Goal: Complete application form

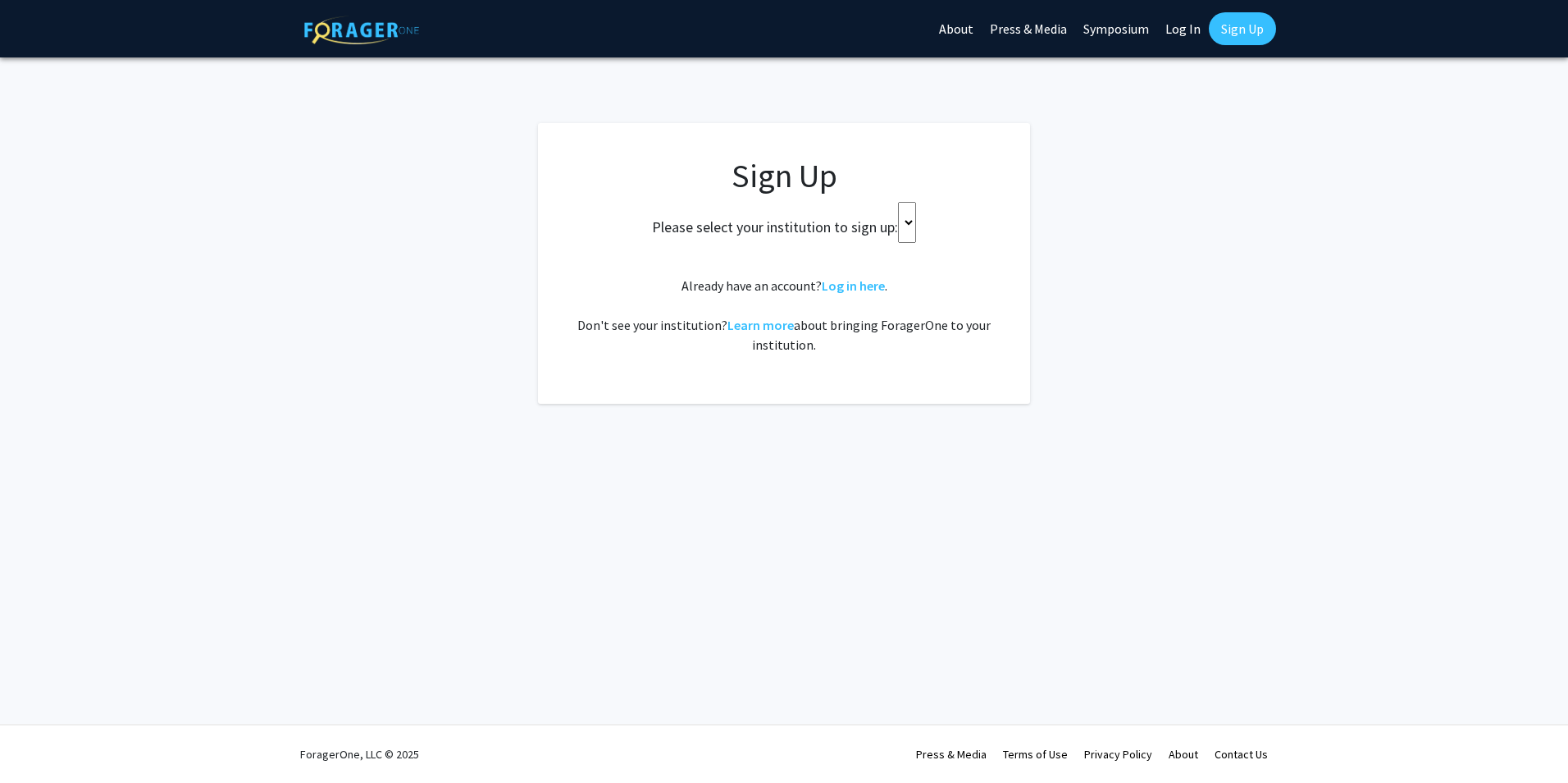
click at [911, 222] on select at bounding box center [907, 222] width 18 height 41
click at [908, 230] on select at bounding box center [907, 222] width 18 height 41
click at [908, 224] on select at bounding box center [907, 222] width 18 height 41
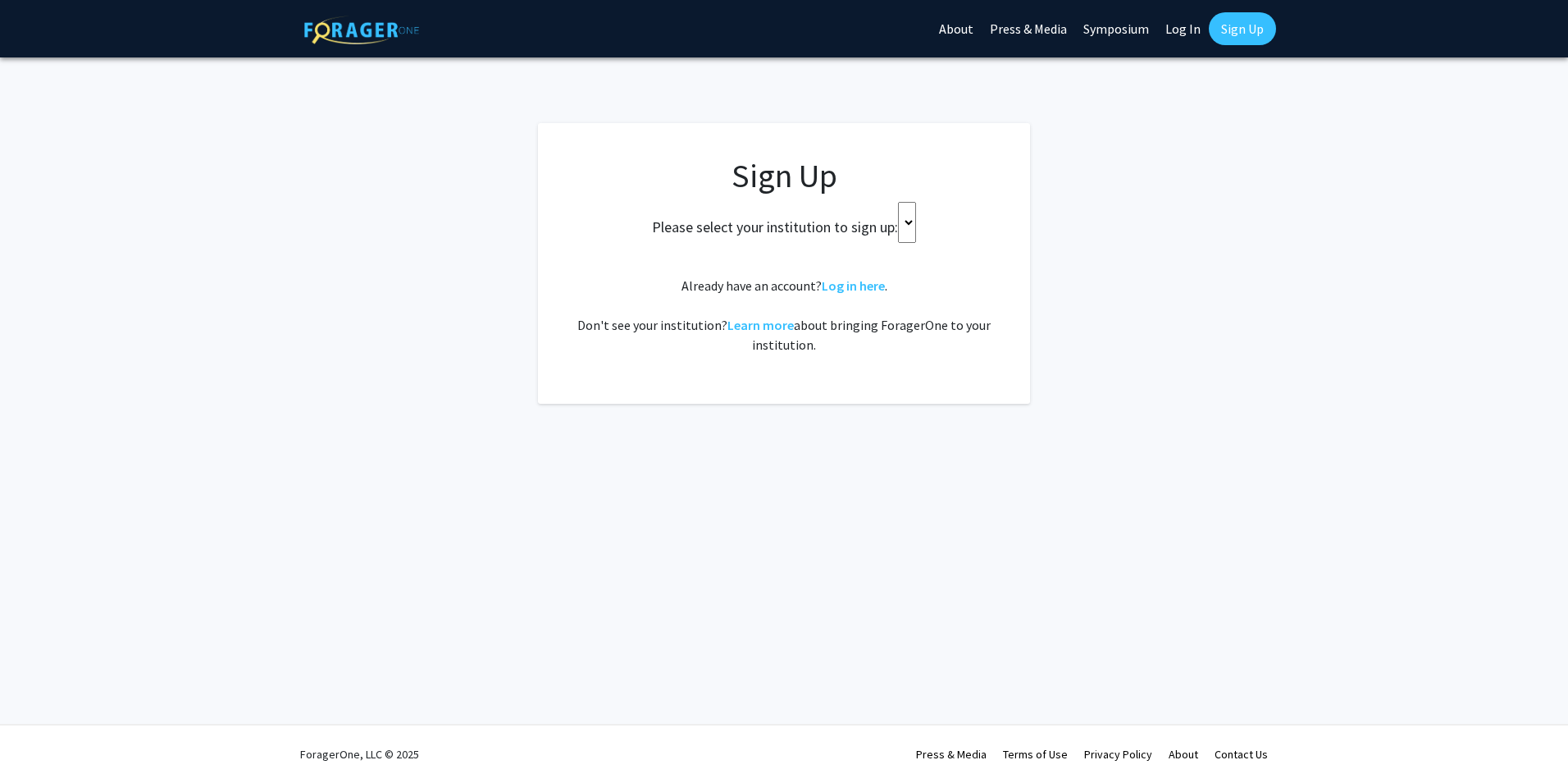
click at [908, 224] on select at bounding box center [907, 222] width 18 height 41
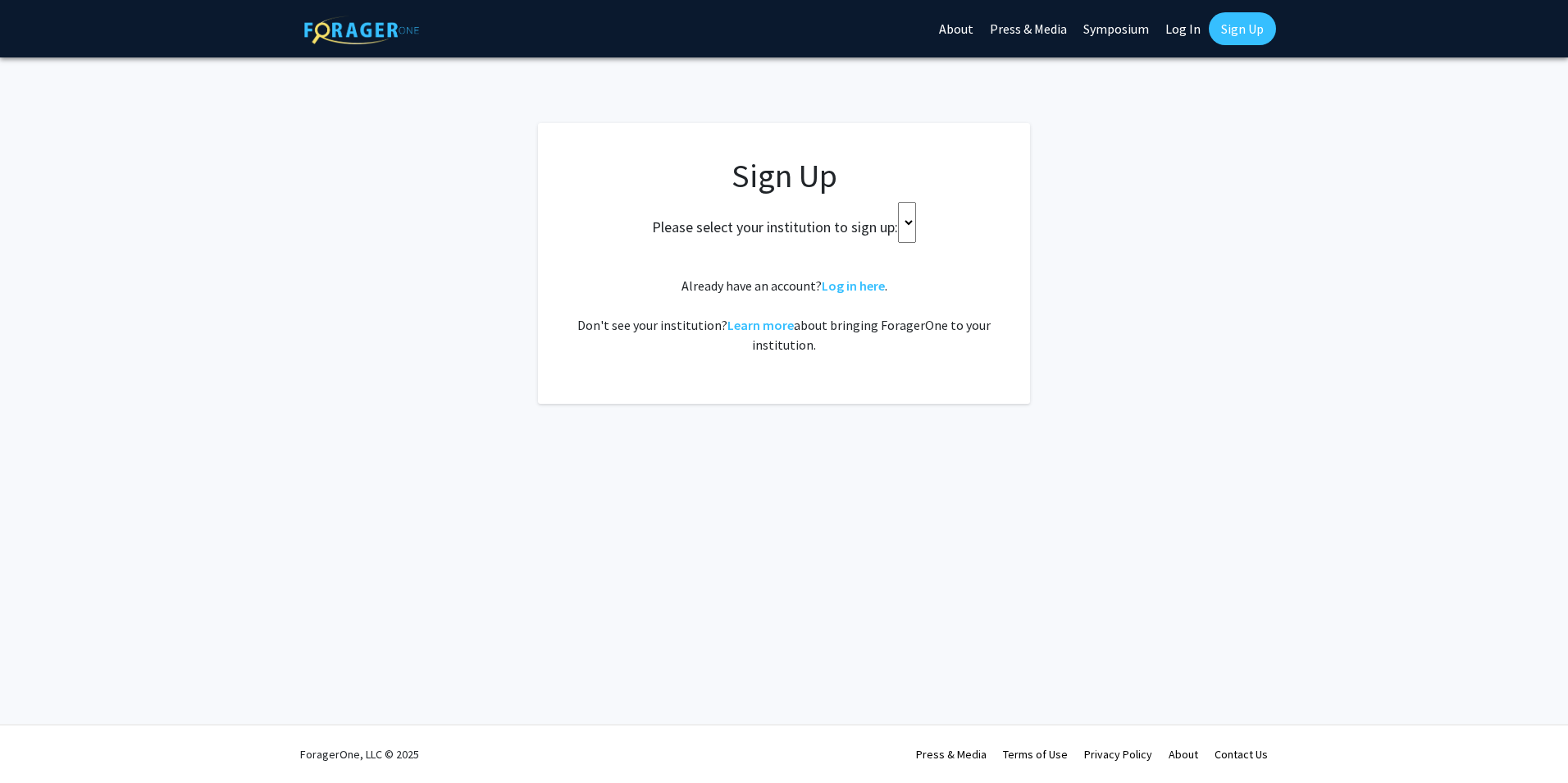
click at [908, 224] on select at bounding box center [907, 222] width 18 height 41
